Goal: Transaction & Acquisition: Obtain resource

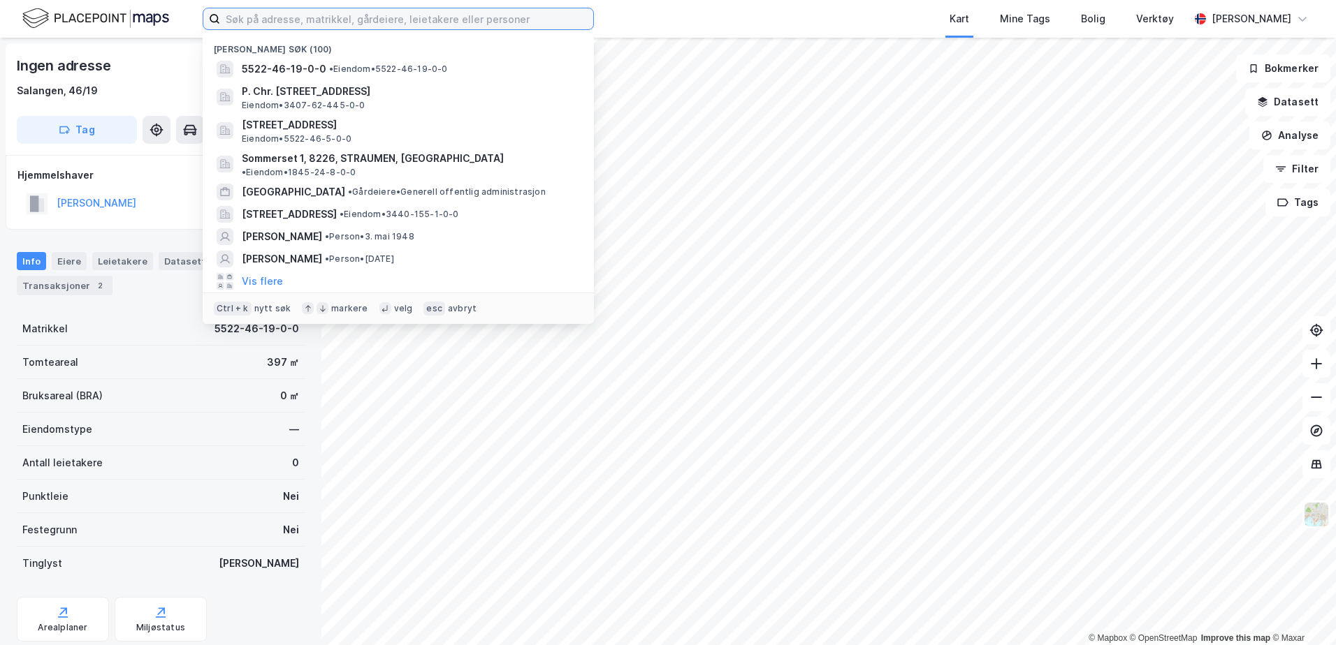
click at [256, 23] on input at bounding box center [406, 18] width 373 height 21
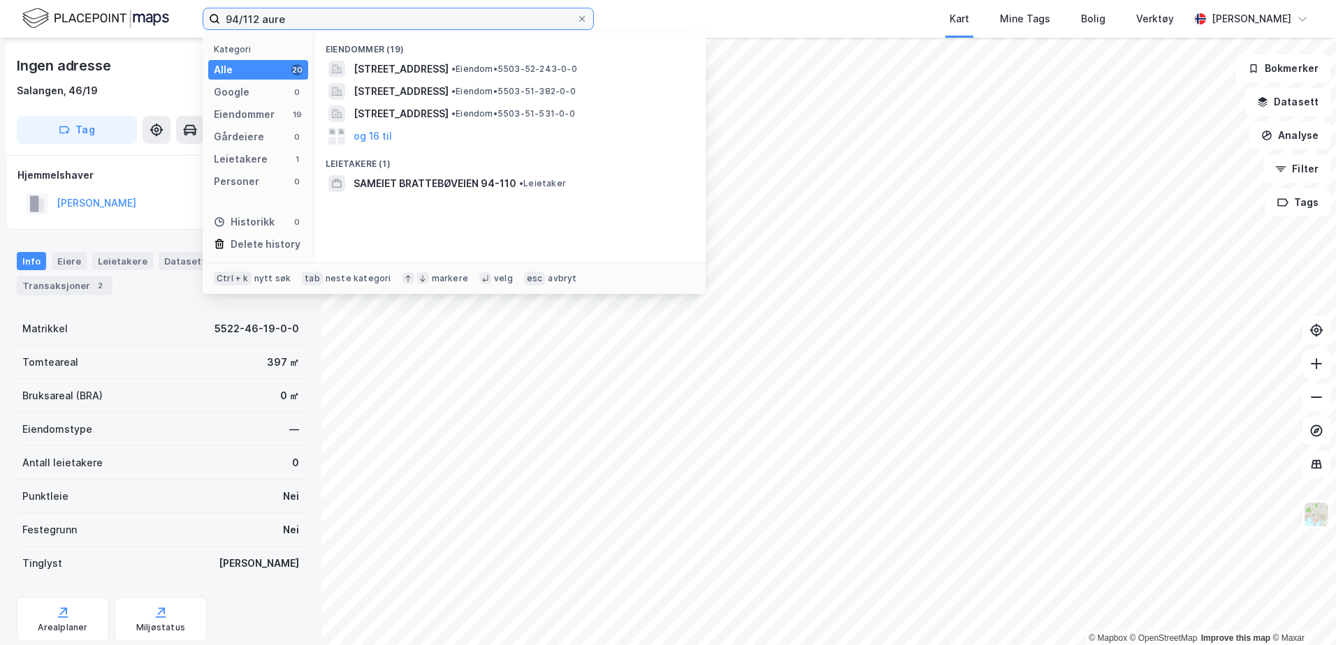
type input "94/112 aure"
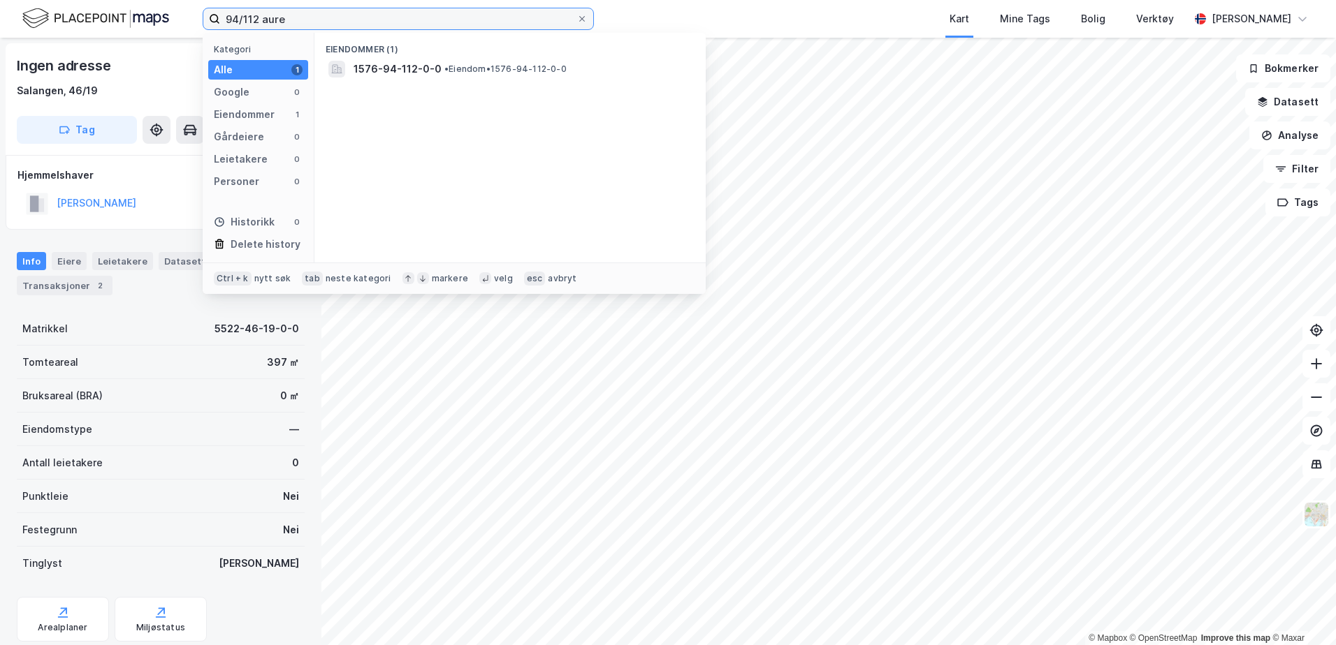
click at [257, 24] on input "94/112 aure" at bounding box center [398, 18] width 356 height 21
click at [275, 17] on input "94/112 aure" at bounding box center [398, 18] width 356 height 21
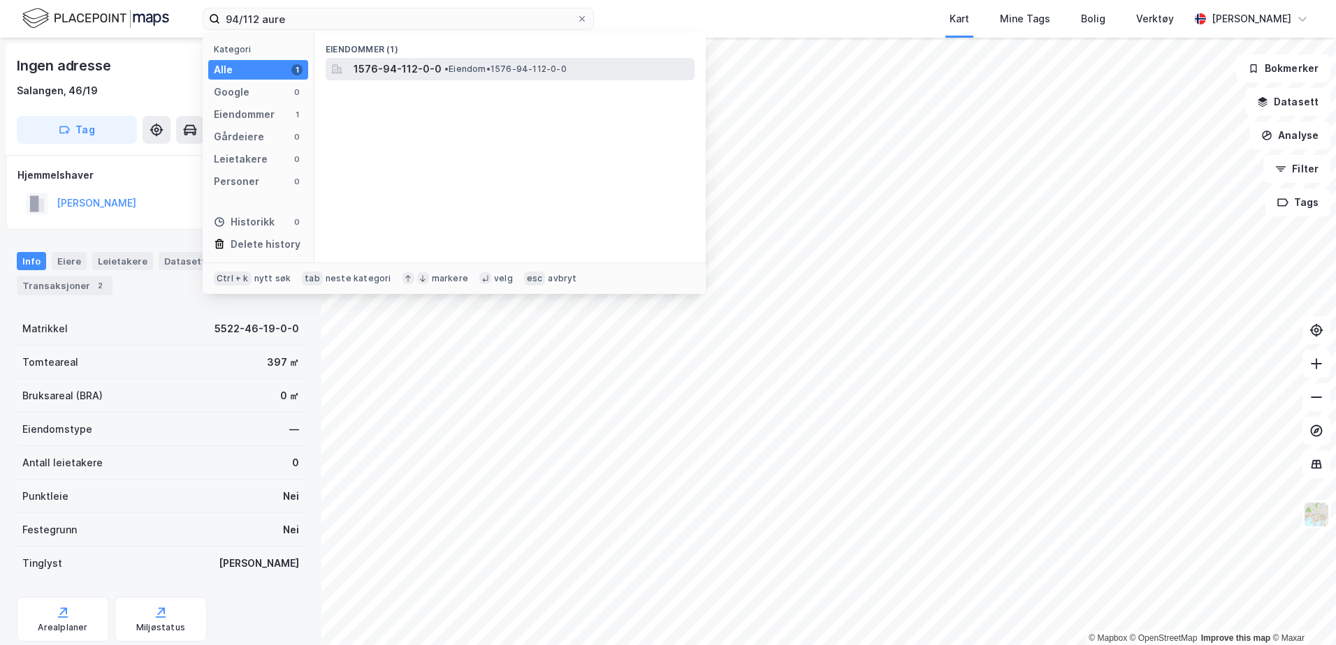
click at [424, 77] on span "1576-94-112-0-0" at bounding box center [397, 69] width 88 height 17
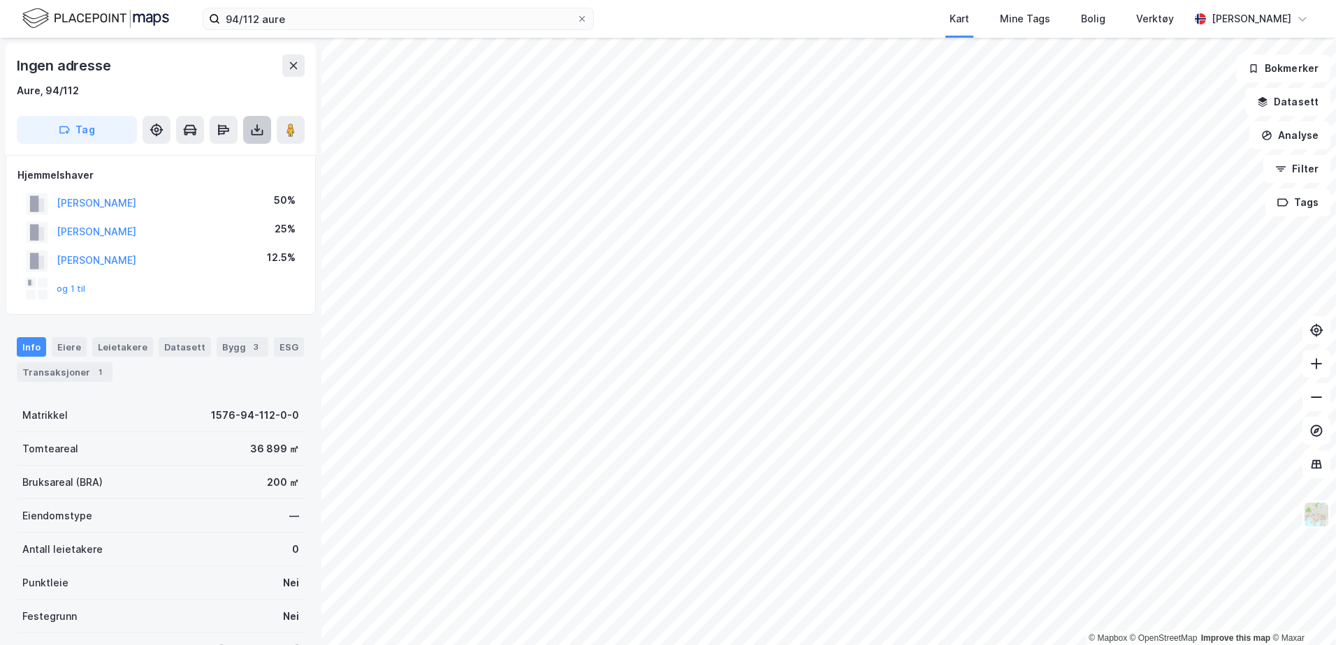
click at [261, 131] on icon at bounding box center [257, 130] width 14 height 14
click at [0, 0] on button "og 1 til" at bounding box center [0, 0] width 0 height 0
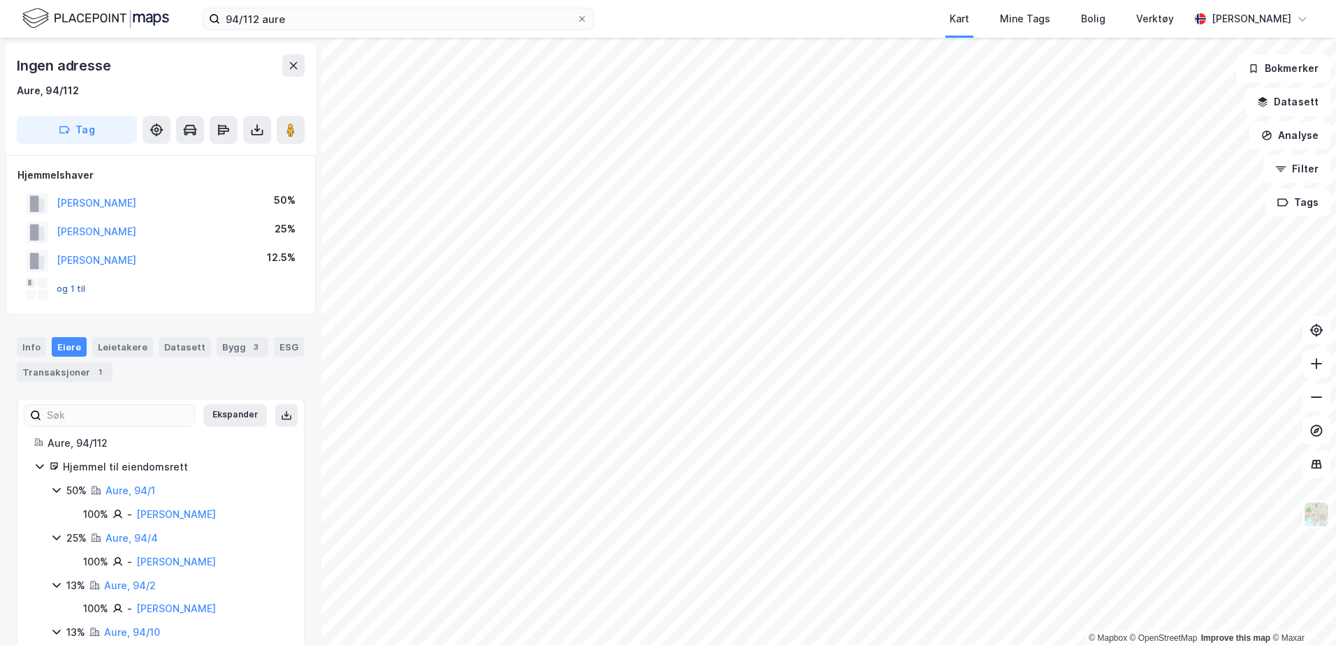
click at [0, 0] on button "og 1 til" at bounding box center [0, 0] width 0 height 0
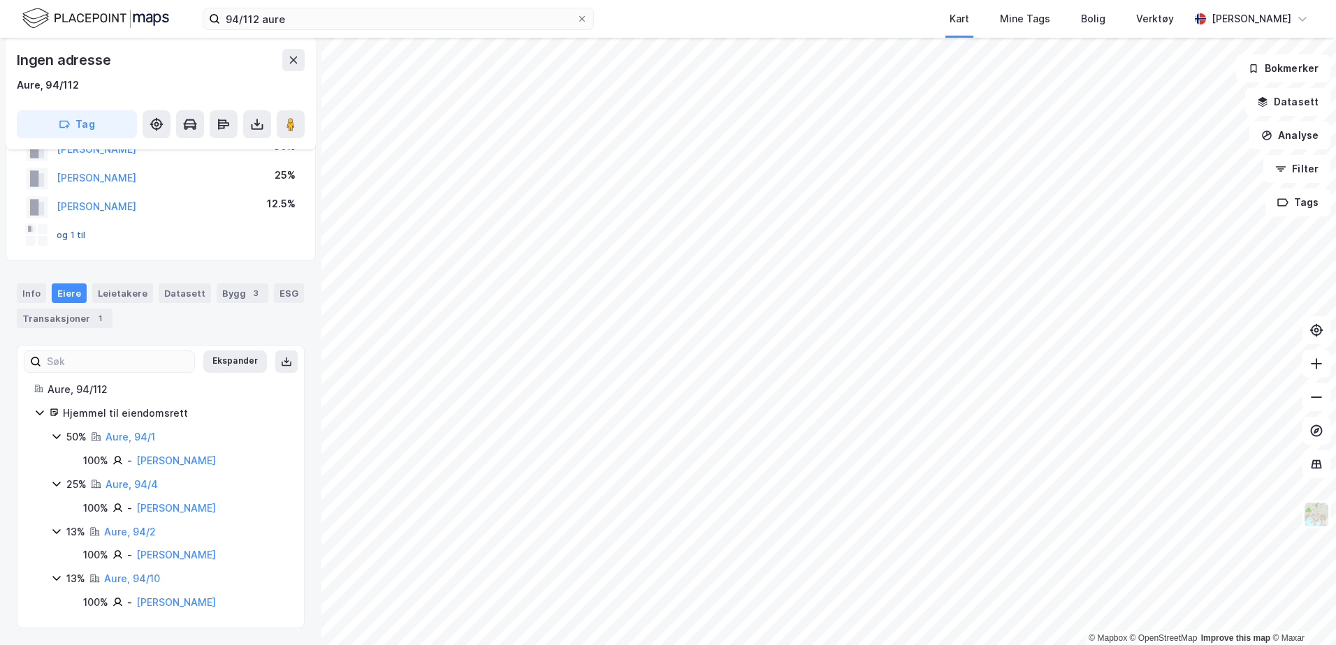
click at [0, 0] on button "og 1 til" at bounding box center [0, 0] width 0 height 0
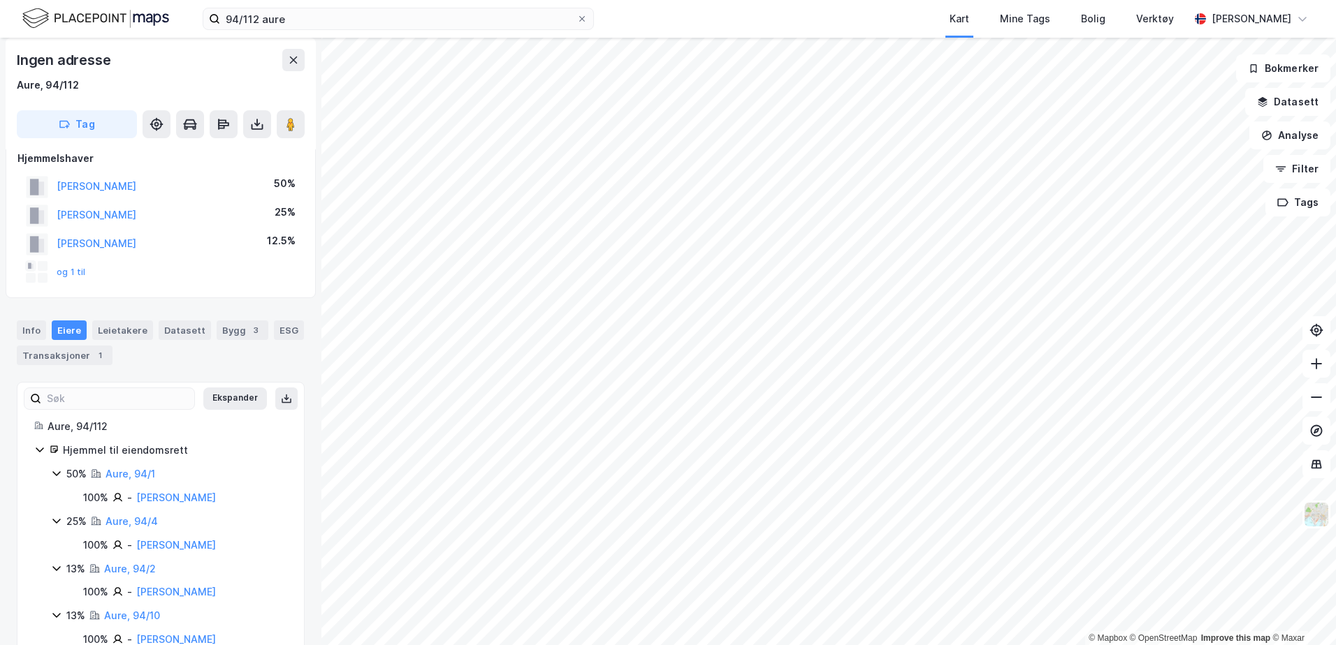
scroll to position [0, 0]
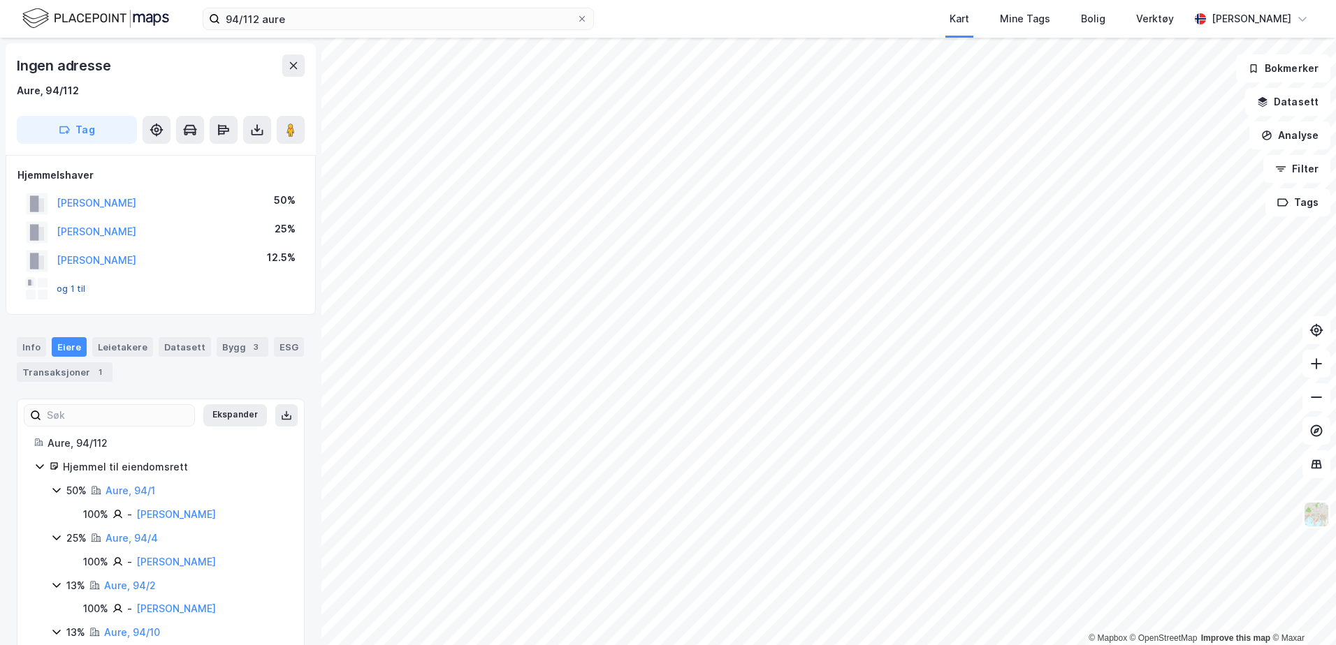
click at [0, 0] on button "og 1 til" at bounding box center [0, 0] width 0 height 0
click at [252, 130] on icon at bounding box center [257, 133] width 12 height 6
click at [213, 166] on div "Last ned grunnbok" at bounding box center [196, 158] width 149 height 22
